Goal: Find specific page/section: Find specific page/section

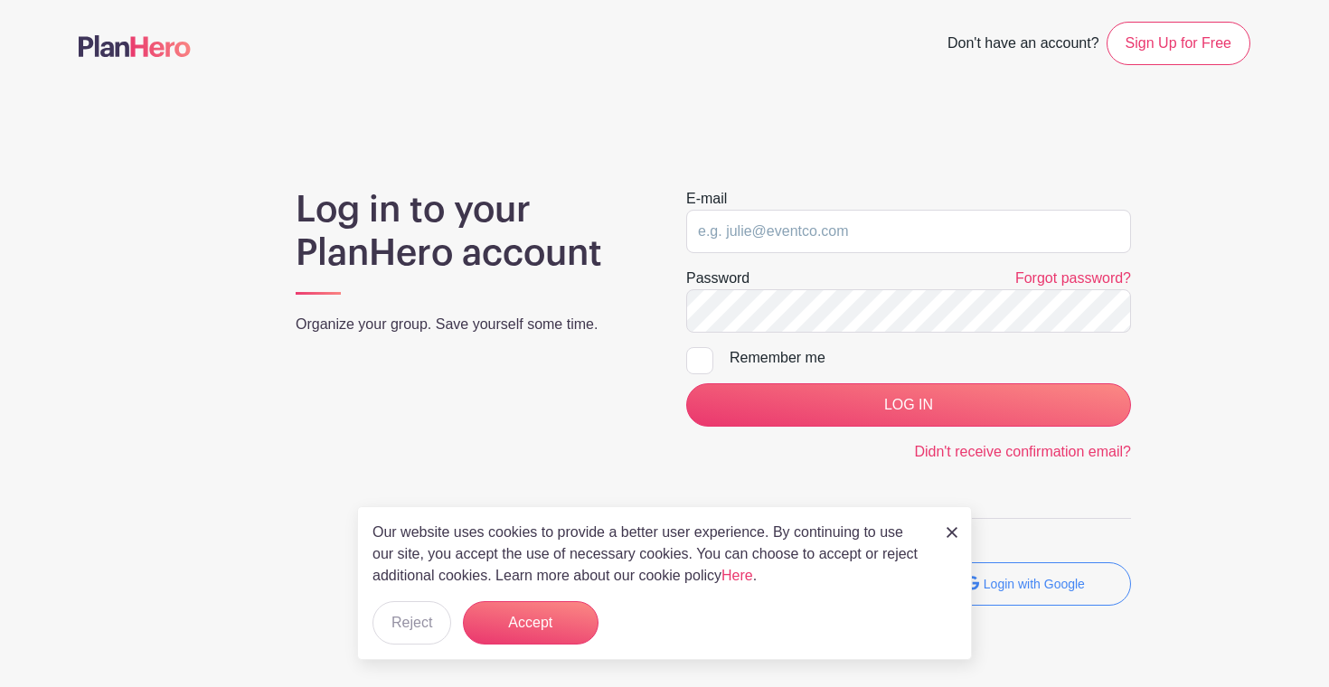
click at [953, 533] on img at bounding box center [951, 532] width 11 height 11
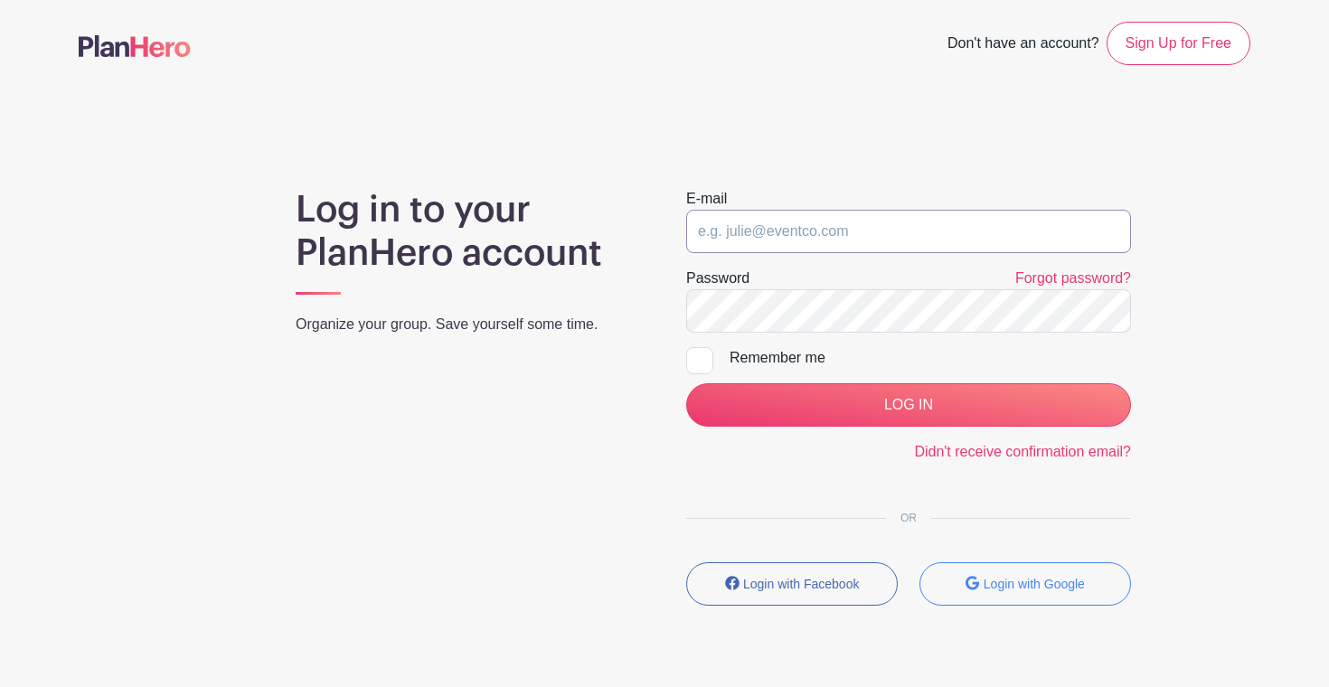
click at [797, 240] on input "email" at bounding box center [908, 231] width 445 height 43
type input "[EMAIL_ADDRESS][DOMAIN_NAME]"
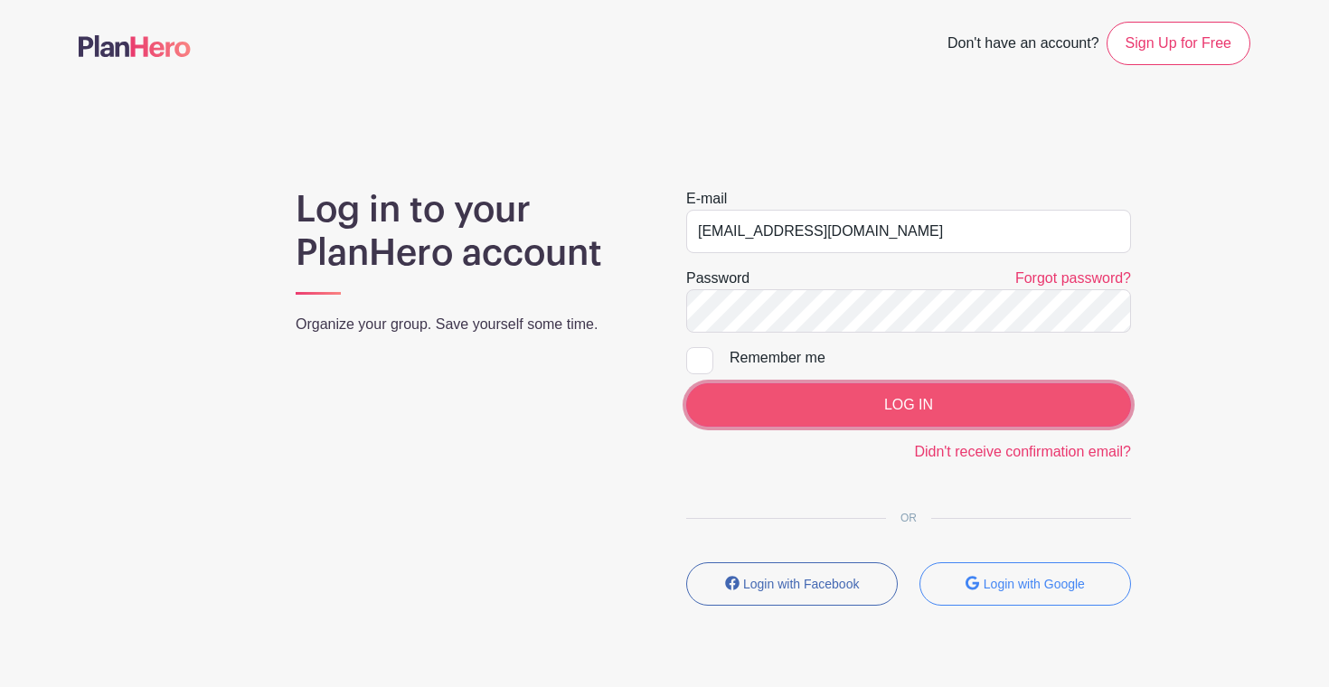
click at [908, 408] on input "LOG IN" at bounding box center [908, 404] width 445 height 43
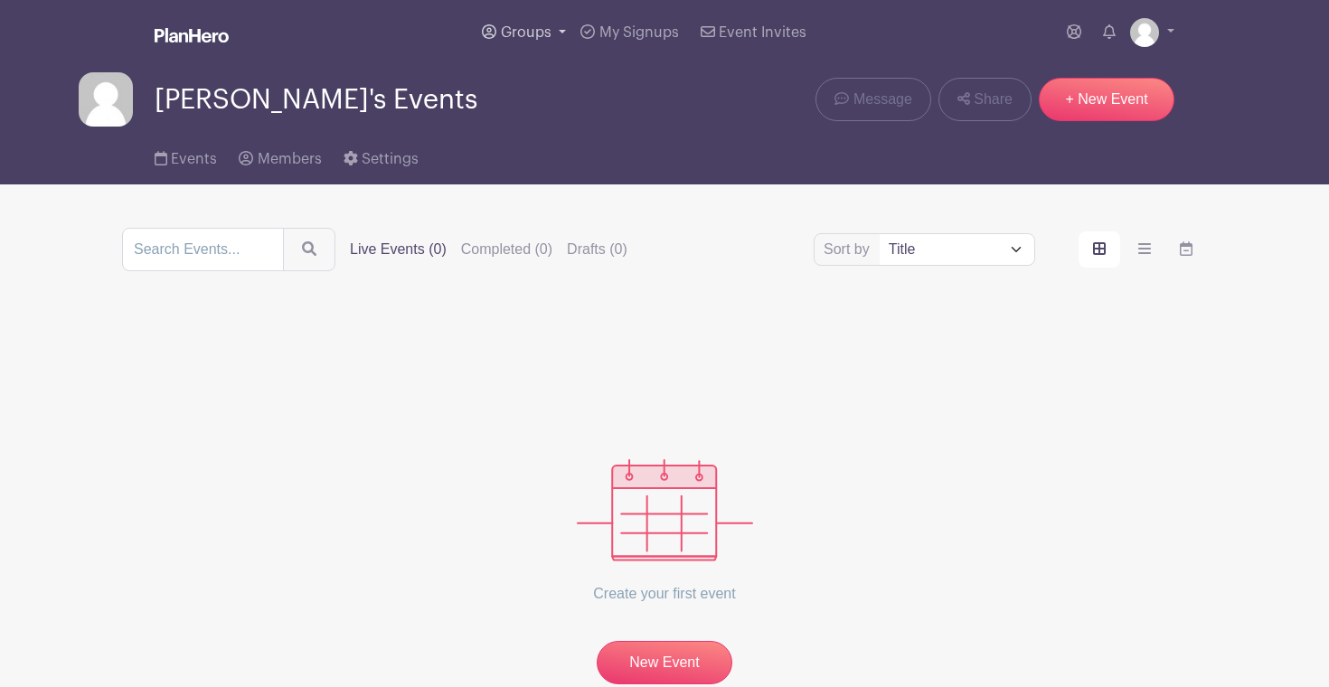
click at [546, 33] on span "Groups" at bounding box center [526, 32] width 51 height 14
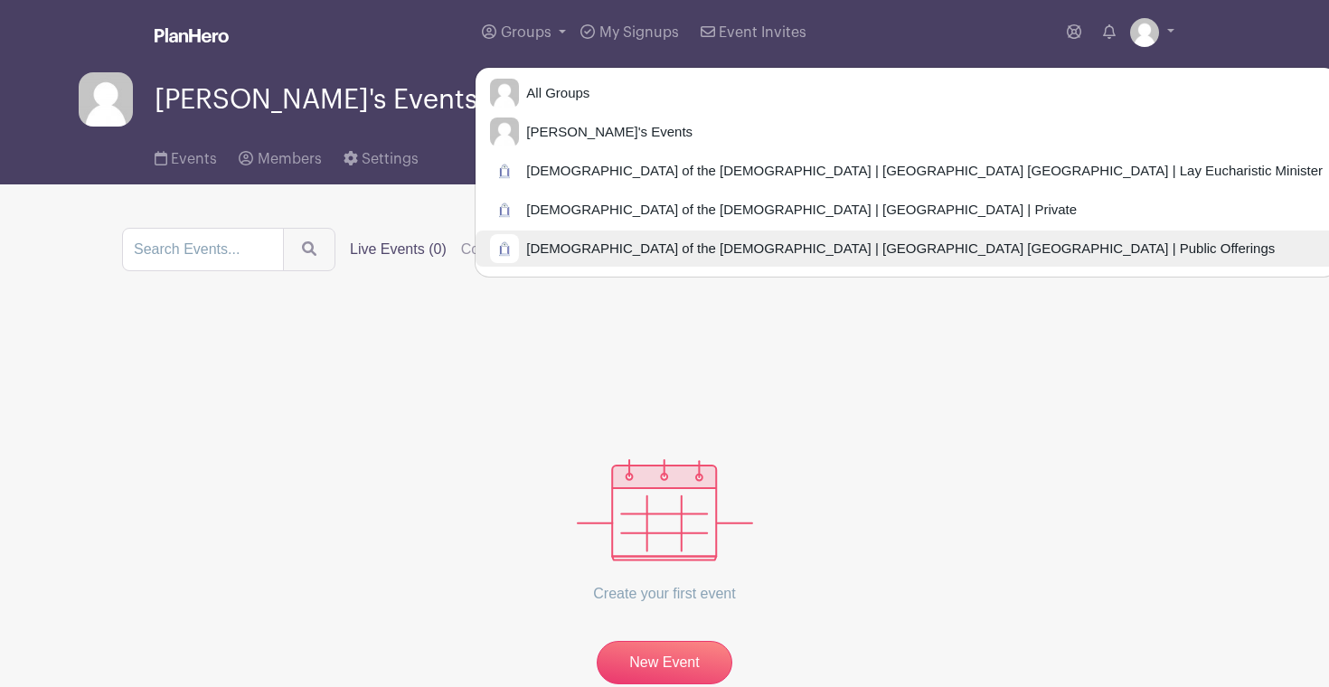
click at [595, 239] on span "[DEMOGRAPHIC_DATA] of the [DEMOGRAPHIC_DATA] | [GEOGRAPHIC_DATA] [GEOGRAPHIC_DA…" at bounding box center [897, 249] width 756 height 21
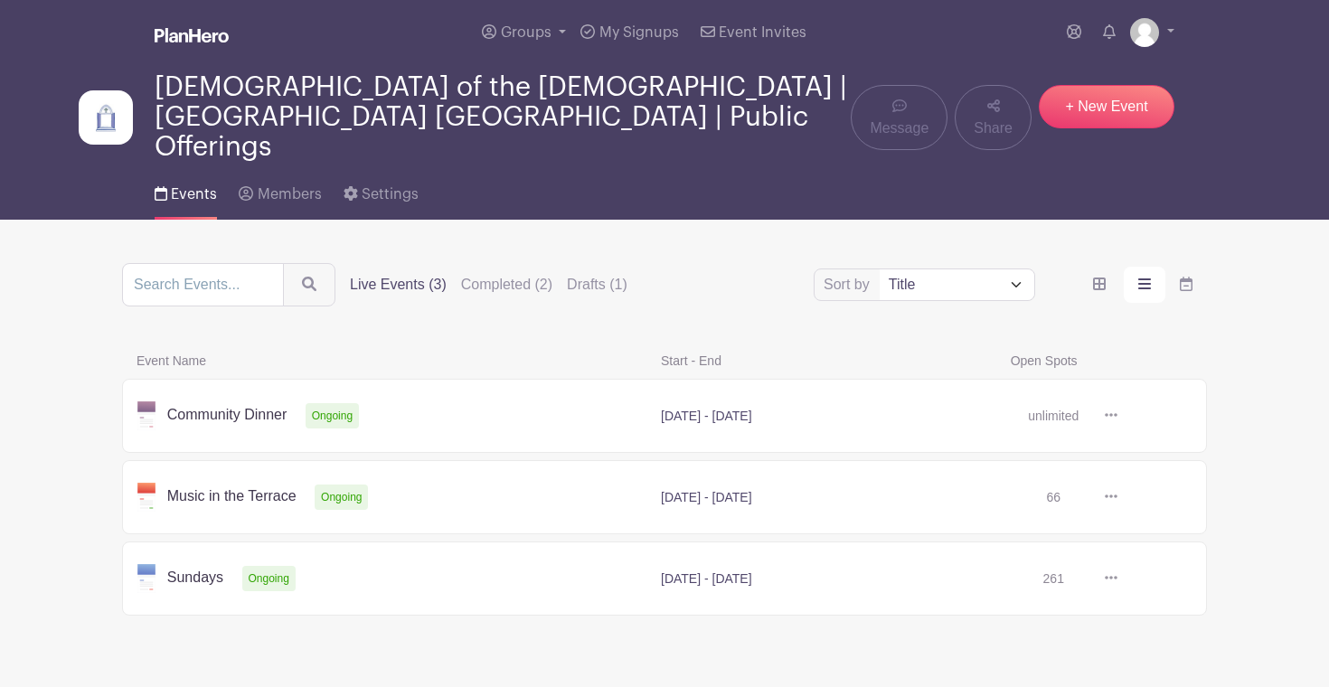
click at [1117, 416] on link at bounding box center [1117, 416] width 0 height 0
